Goal: Task Accomplishment & Management: Manage account settings

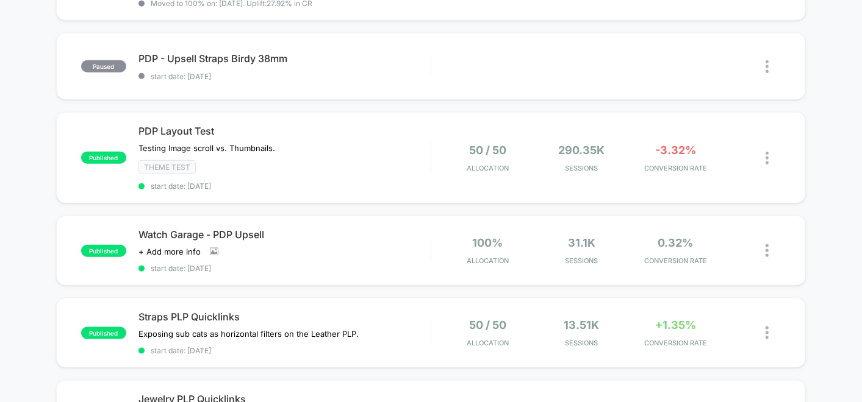
scroll to position [677, 0]
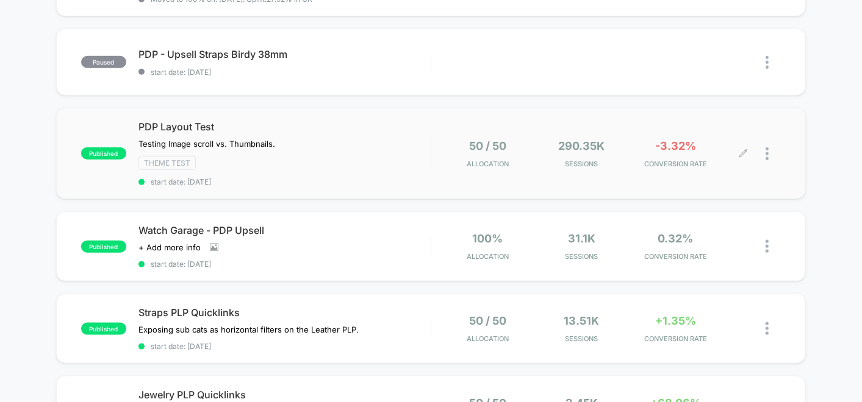
click at [631, 157] on div "50 / 50 Allocation 290.35k Sessions -3.32% CONVERSION RATE" at bounding box center [592, 154] width 299 height 29
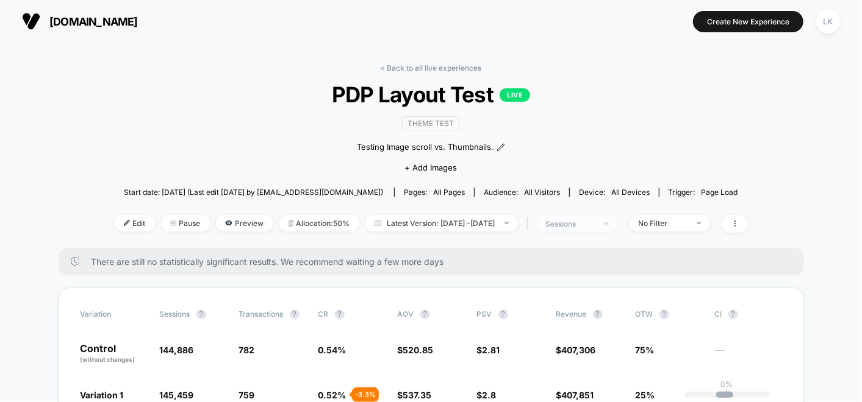
click at [592, 224] on div "sessions" at bounding box center [570, 224] width 49 height 9
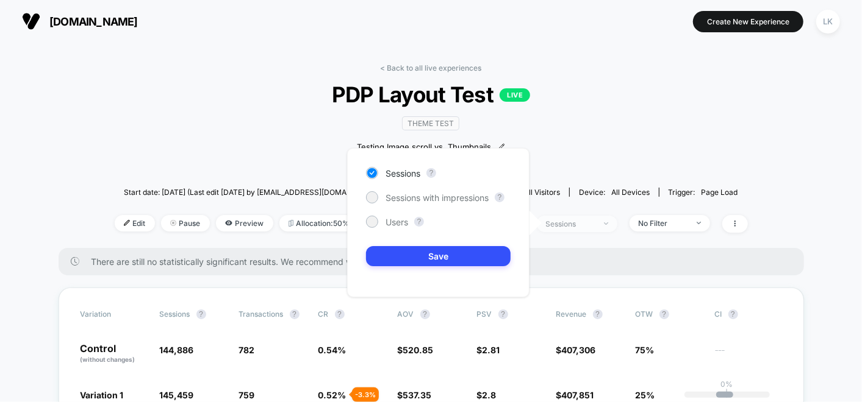
click at [592, 224] on div "sessions" at bounding box center [570, 224] width 49 height 9
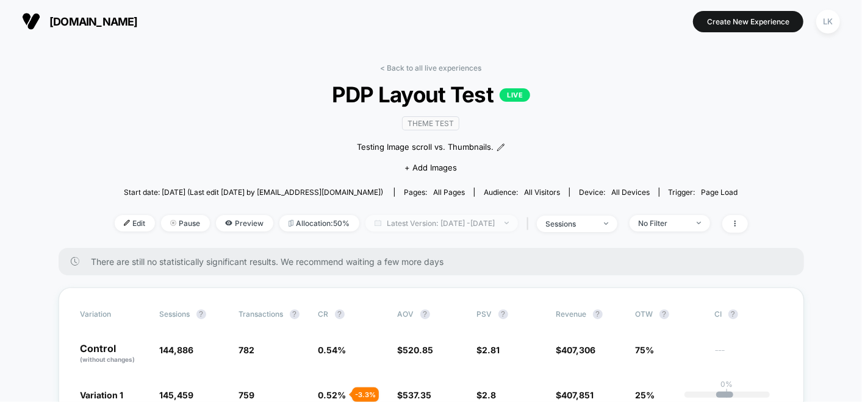
click at [432, 222] on span "Latest Version: [DATE] - [DATE]" at bounding box center [441, 223] width 152 height 16
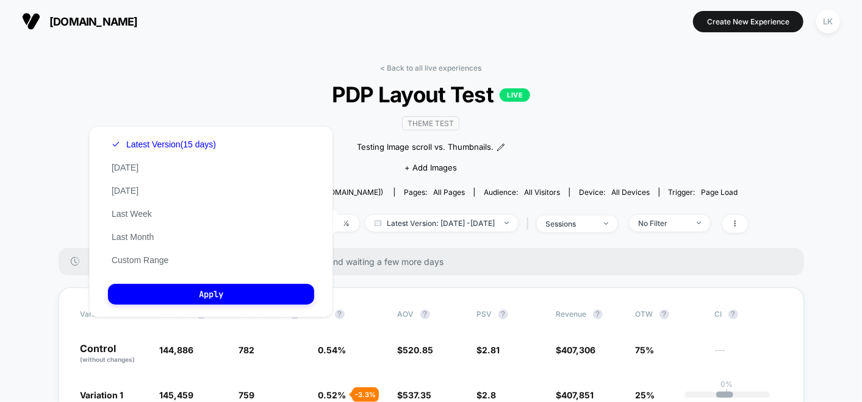
click at [210, 72] on div "< Back to all live experiences PDP Layout Test LIVE Theme Test Testing Image sc…" at bounding box center [431, 155] width 633 height 185
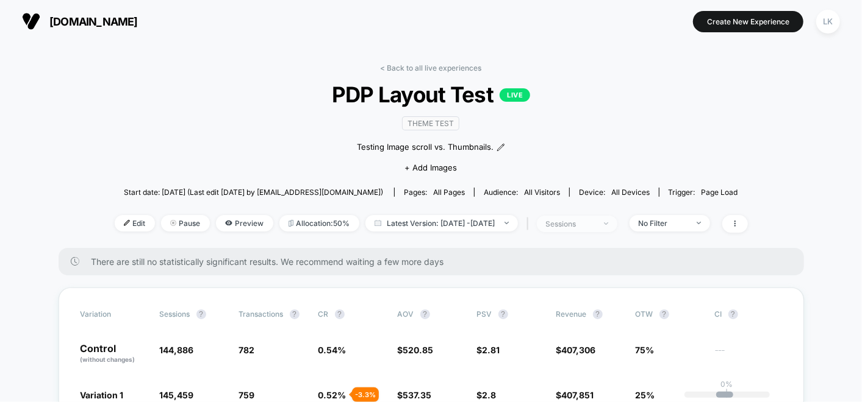
click at [595, 221] on div "sessions" at bounding box center [570, 224] width 49 height 9
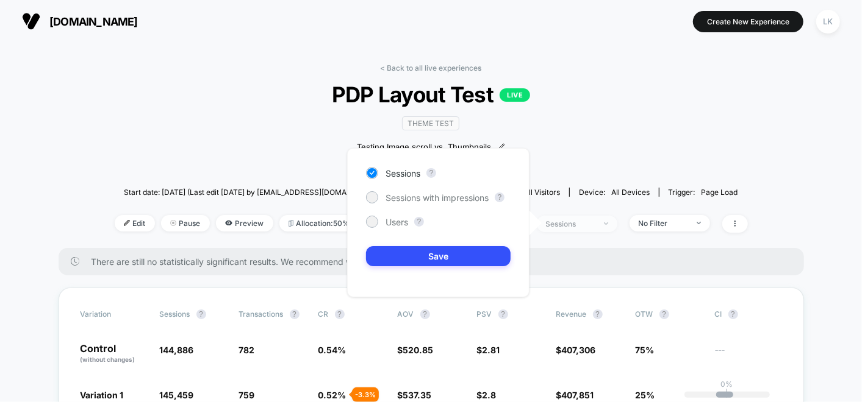
click at [595, 221] on div "sessions" at bounding box center [570, 224] width 49 height 9
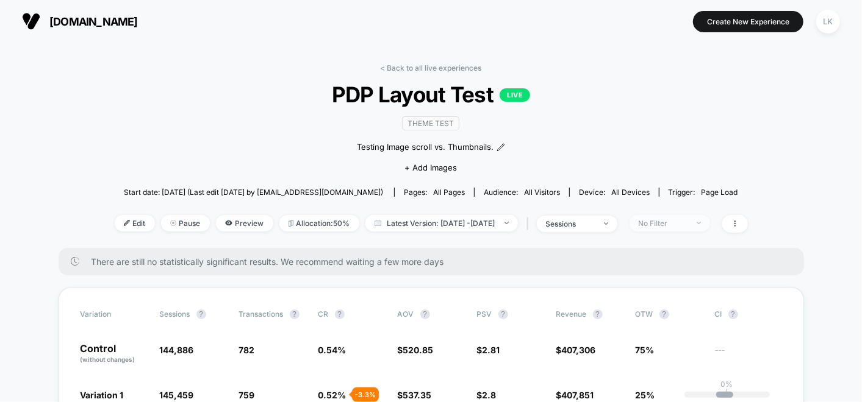
click at [665, 227] on span "No Filter" at bounding box center [669, 223] width 80 height 16
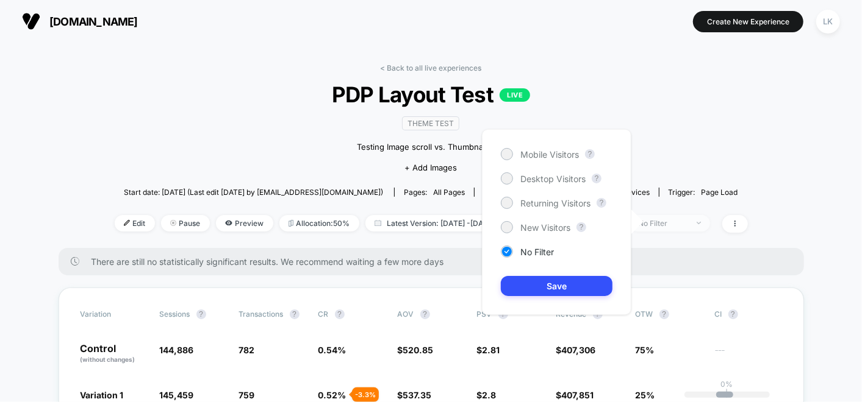
click at [665, 227] on span "No Filter" at bounding box center [669, 223] width 80 height 16
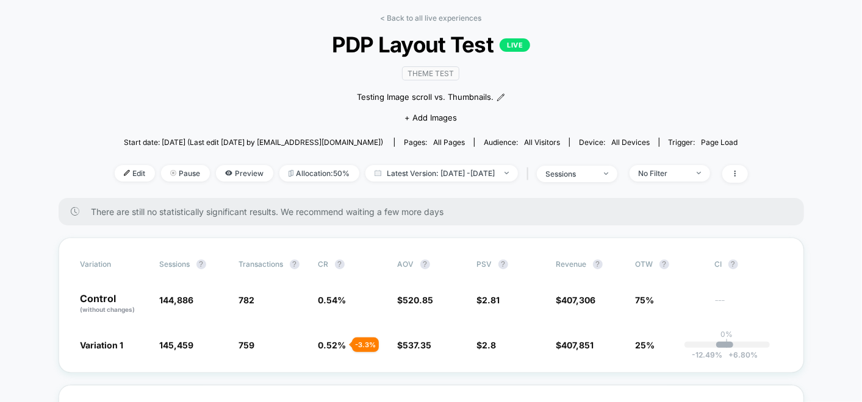
scroll to position [135, 0]
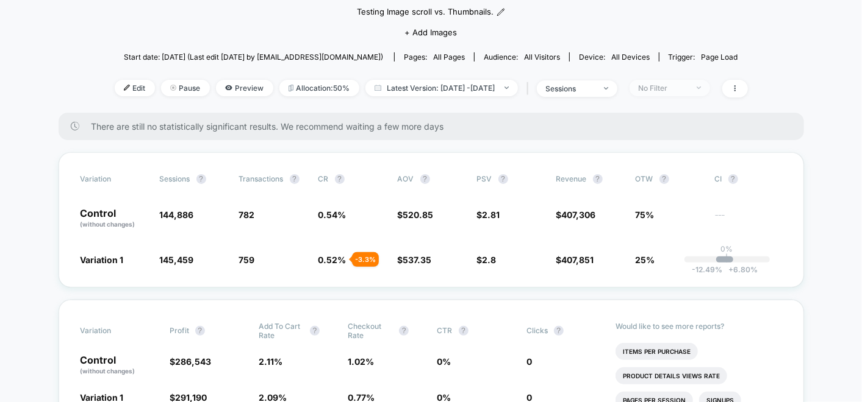
click at [684, 88] on div "No Filter" at bounding box center [662, 88] width 49 height 9
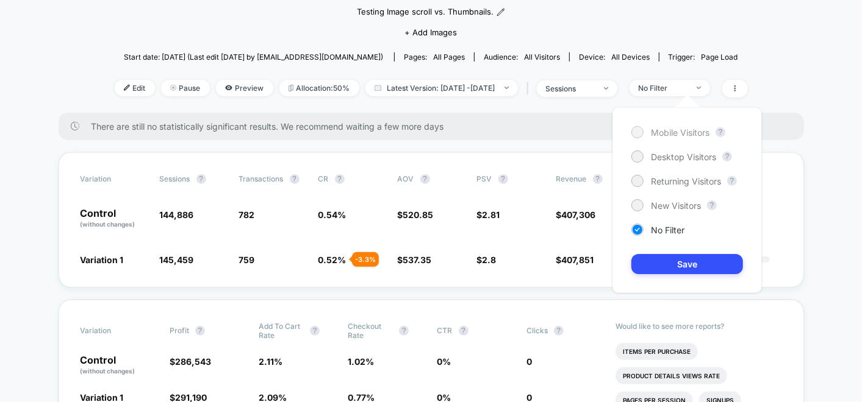
click at [677, 133] on span "Mobile Visitors" at bounding box center [680, 132] width 59 height 10
click at [702, 264] on button "Save" at bounding box center [687, 264] width 112 height 20
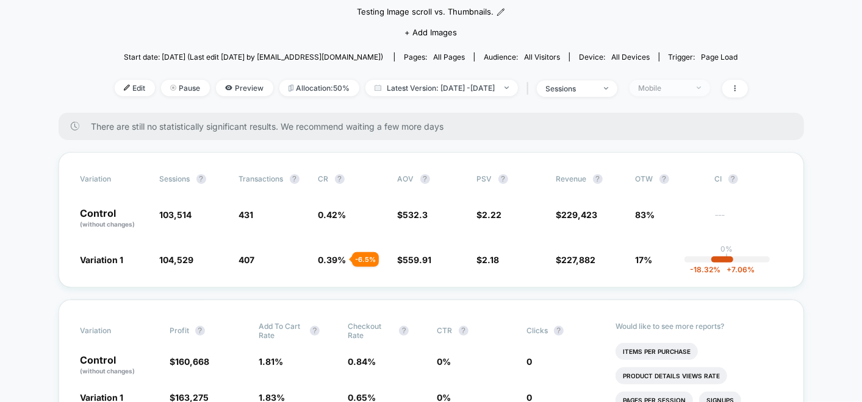
click at [687, 88] on div "Mobile" at bounding box center [662, 88] width 49 height 9
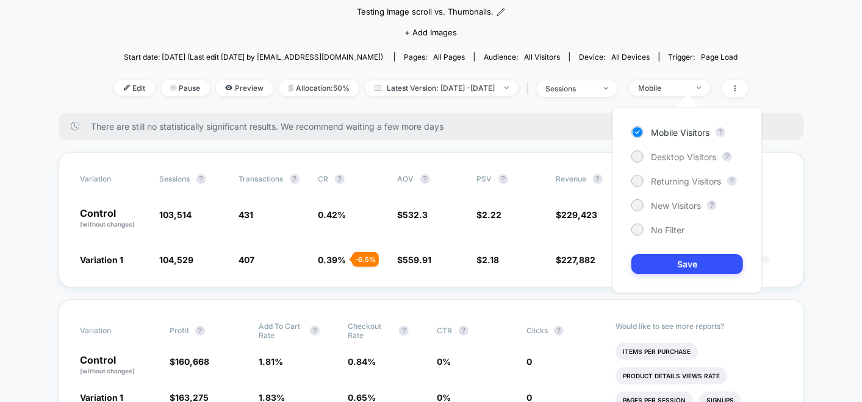
click at [661, 146] on div "Mobile Visitors ? Desktop Visitors ? Returning Visitors ? New Visitors ? No Fil…" at bounding box center [686, 200] width 149 height 186
click at [661, 152] on span "Desktop Visitors" at bounding box center [683, 157] width 65 height 10
click at [687, 256] on button "Save" at bounding box center [687, 264] width 112 height 20
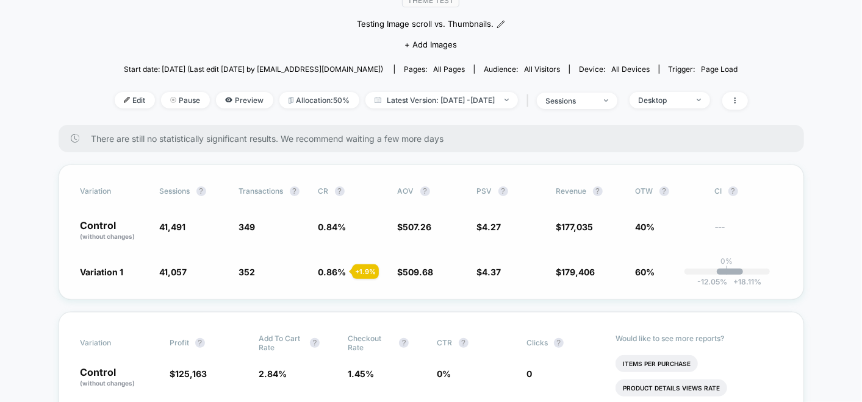
scroll to position [135, 0]
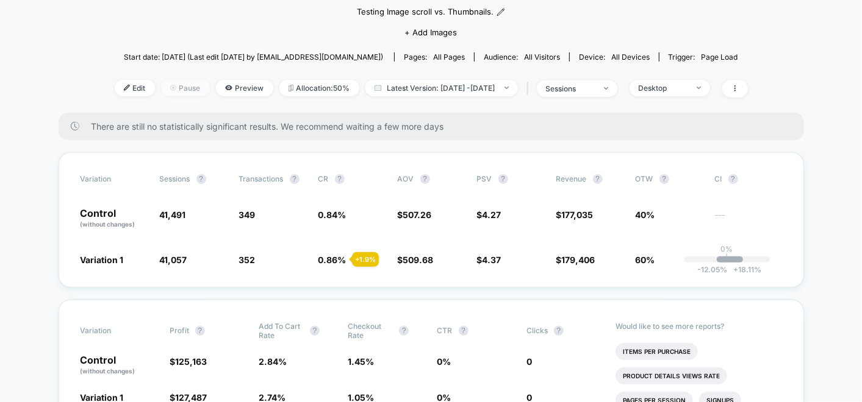
click at [161, 90] on span "Pause" at bounding box center [185, 88] width 49 height 16
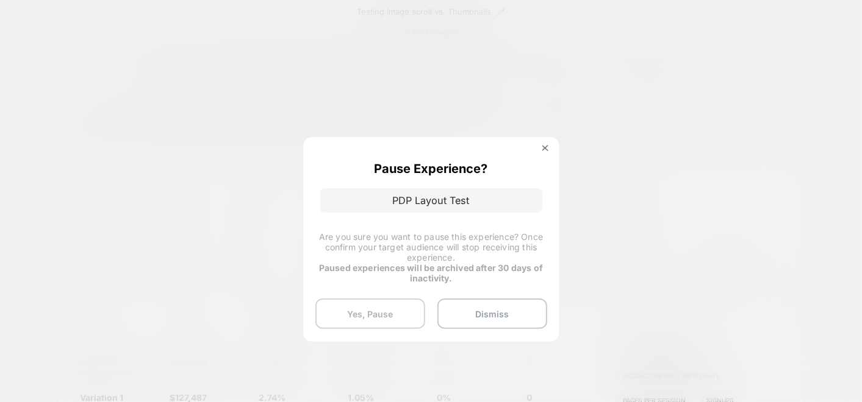
click at [395, 313] on button "Yes, Pause" at bounding box center [370, 314] width 110 height 30
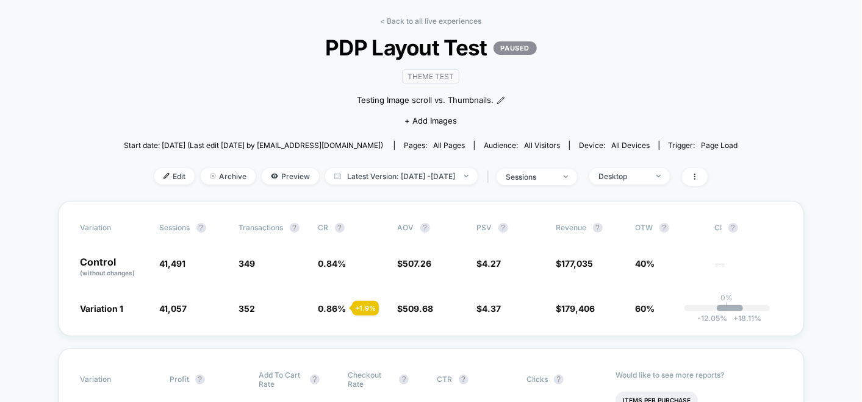
scroll to position [0, 0]
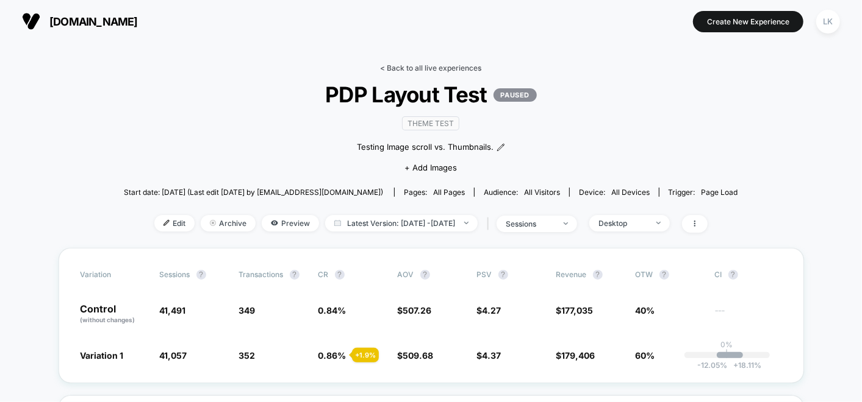
click at [412, 68] on link "< Back to all live experiences" at bounding box center [430, 67] width 101 height 9
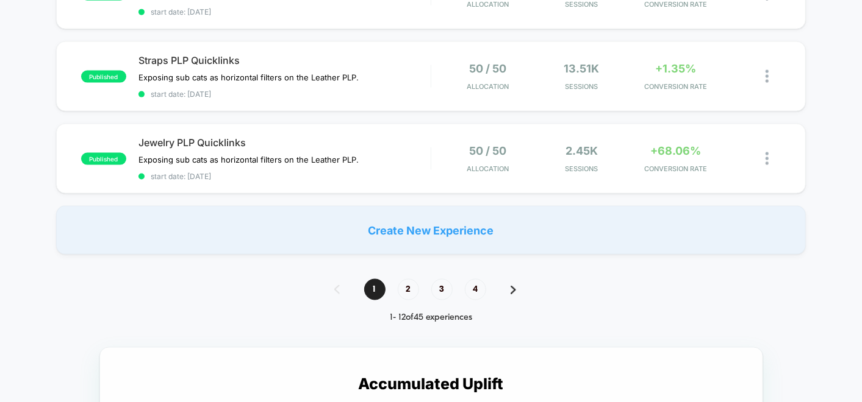
scroll to position [1016, 0]
